Goal: Information Seeking & Learning: Understand process/instructions

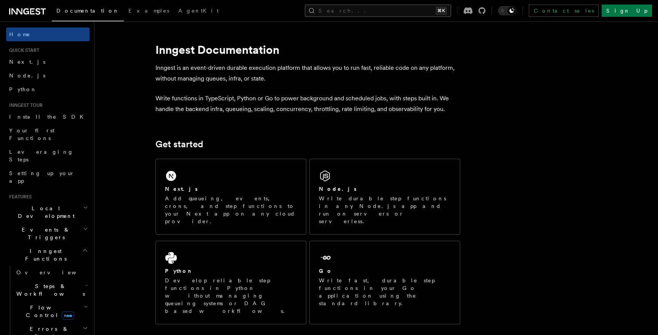
click at [388, 13] on button "Search... ⌘K" at bounding box center [378, 11] width 146 height 12
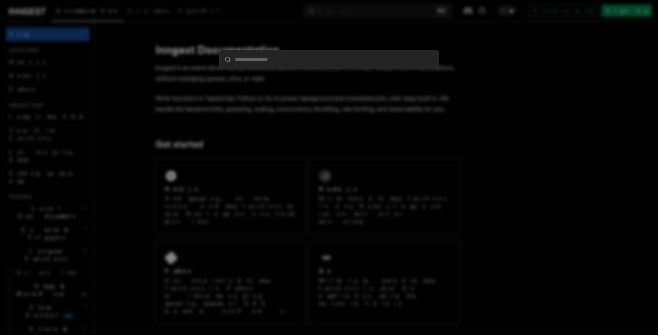
type input "*******"
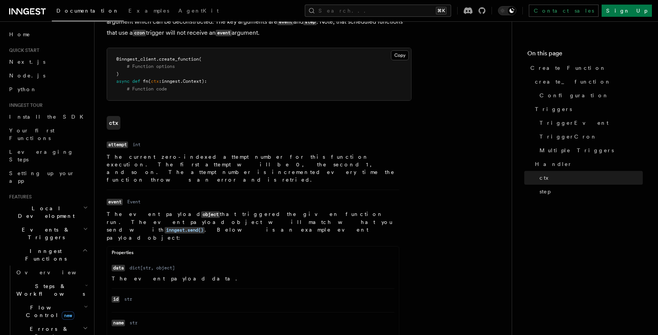
scroll to position [1392, 0]
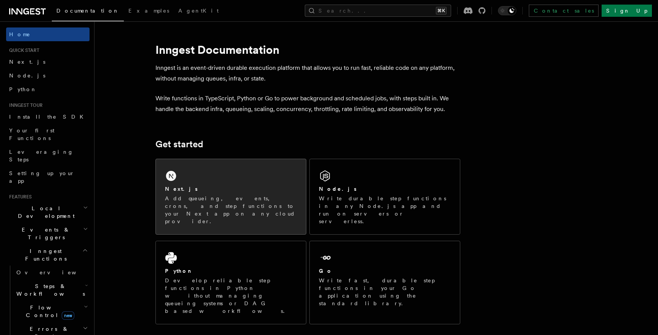
click at [222, 193] on div "Next.js Add queueing, events, crons, and step functions to your Next app on any…" at bounding box center [231, 205] width 132 height 40
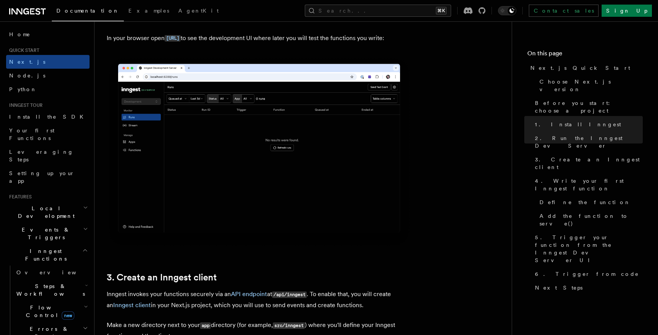
scroll to position [627, 0]
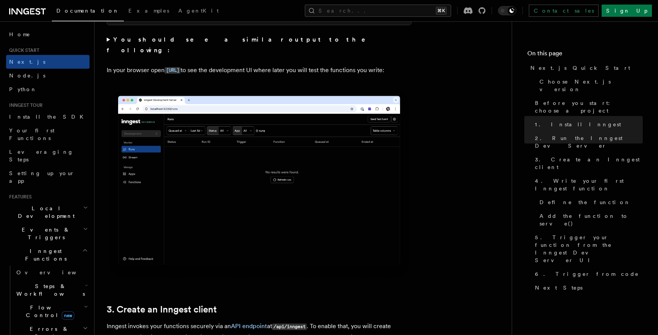
click at [136, 66] on p "In your browser open http://localhost:8288 to see the development UI where late…" at bounding box center [259, 70] width 305 height 11
click at [261, 65] on p "In your browser open http://localhost:8288 to see the development UI where late…" at bounding box center [259, 70] width 305 height 11
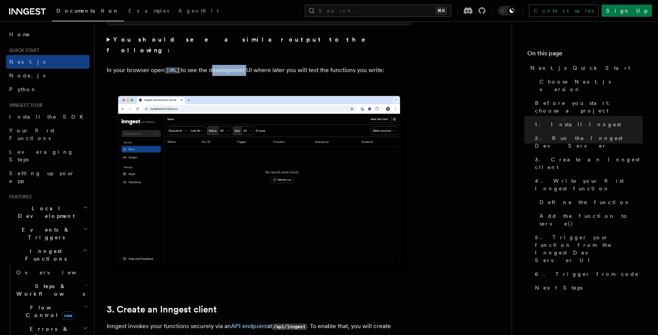
click at [261, 65] on p "In your browser open http://localhost:8288 to see the development UI where late…" at bounding box center [259, 70] width 305 height 11
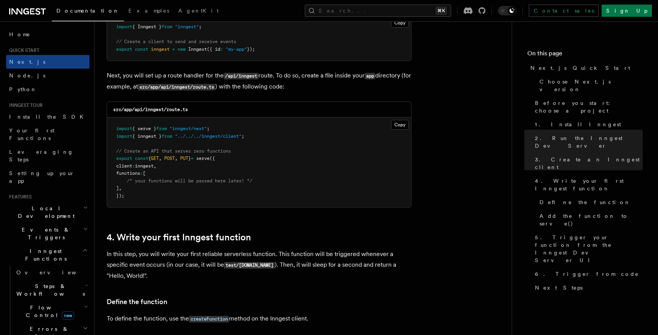
scroll to position [1046, 0]
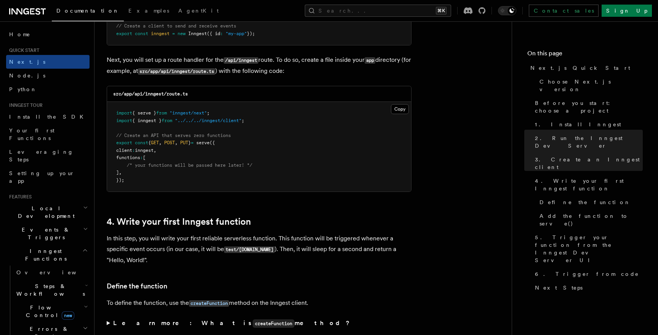
click at [24, 10] on icon at bounding box center [26, 11] width 6 height 6
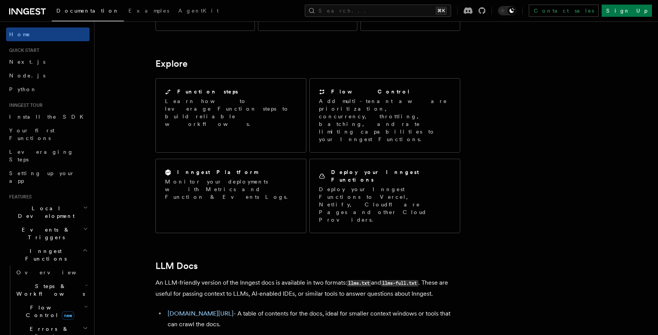
scroll to position [638, 0]
